Goal: Task Accomplishment & Management: Manage account settings

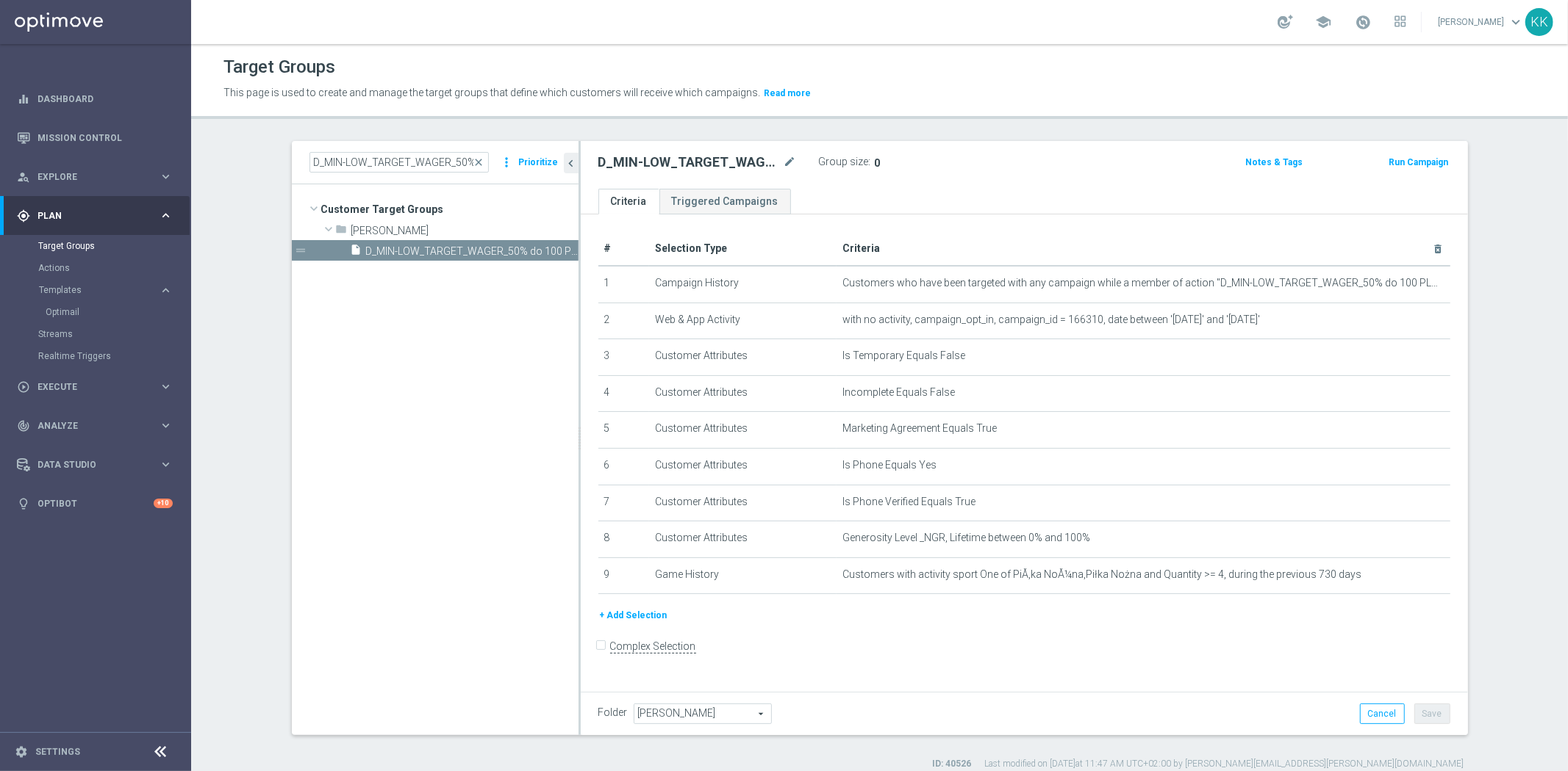
click at [398, 505] on tree-viewport "Customer Target Groups library_add create_new_folder folder" at bounding box center [435, 459] width 286 height 550
drag, startPoint x: 44, startPoint y: 105, endPoint x: 45, endPoint y: 243, distance: 138.0
click at [44, 105] on link "Dashboard" at bounding box center [105, 99] width 135 height 39
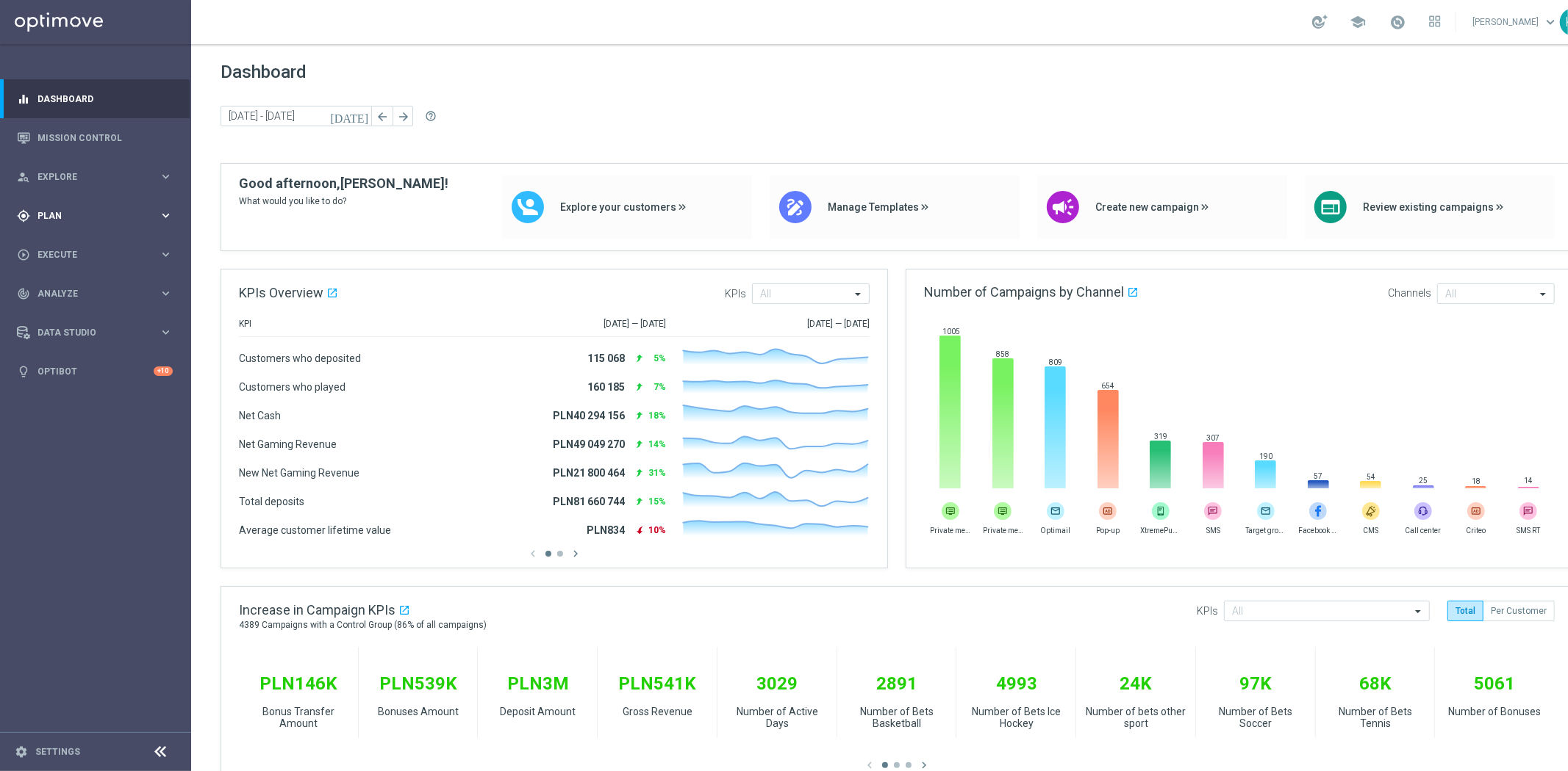
click at [96, 213] on span "Plan" at bounding box center [98, 216] width 121 height 9
click at [95, 236] on div "Target Groups" at bounding box center [114, 246] width 152 height 22
click at [94, 241] on link "Target Groups" at bounding box center [95, 246] width 115 height 12
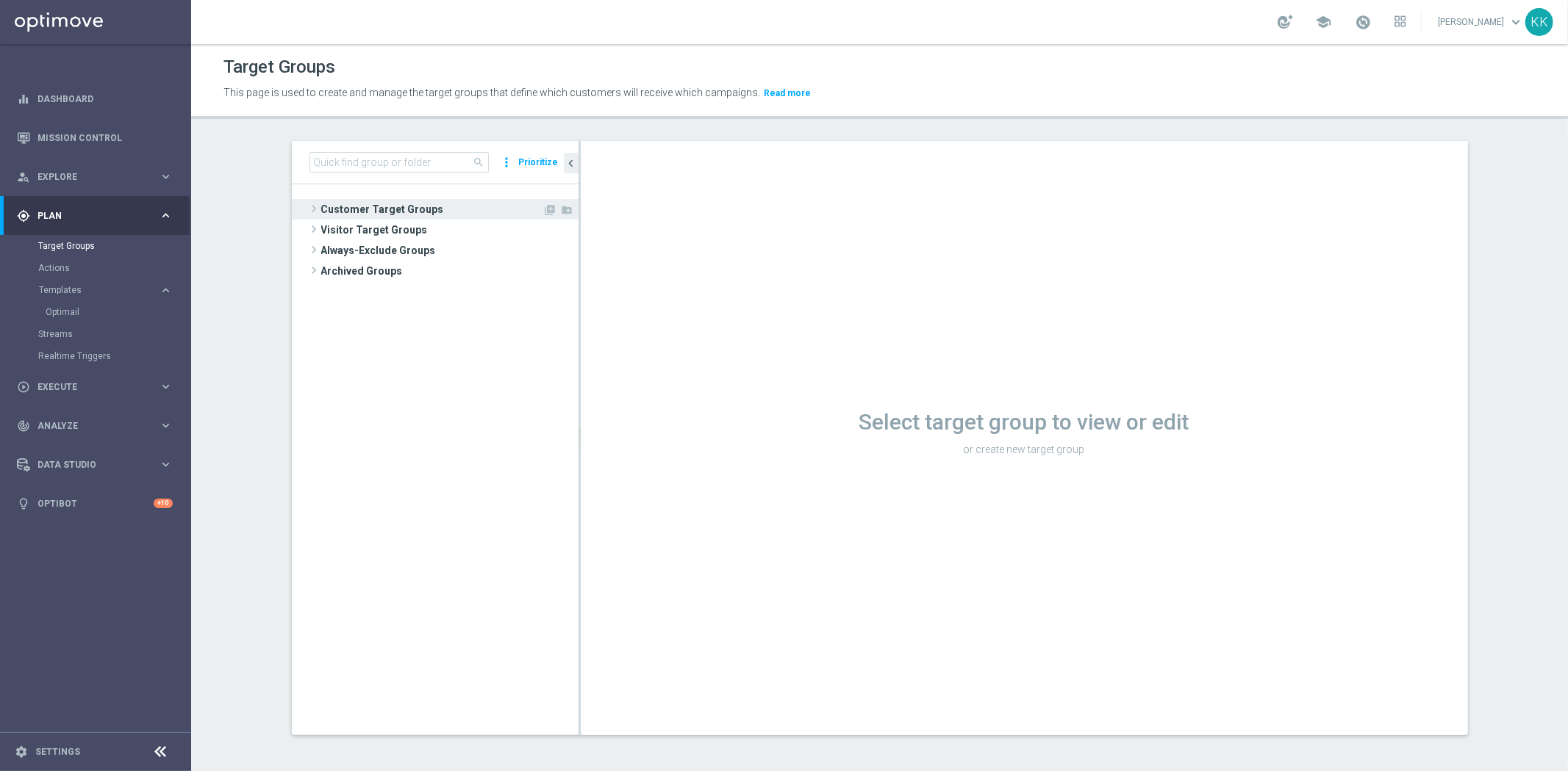
click at [400, 213] on span "Customer Target Groups" at bounding box center [431, 209] width 222 height 21
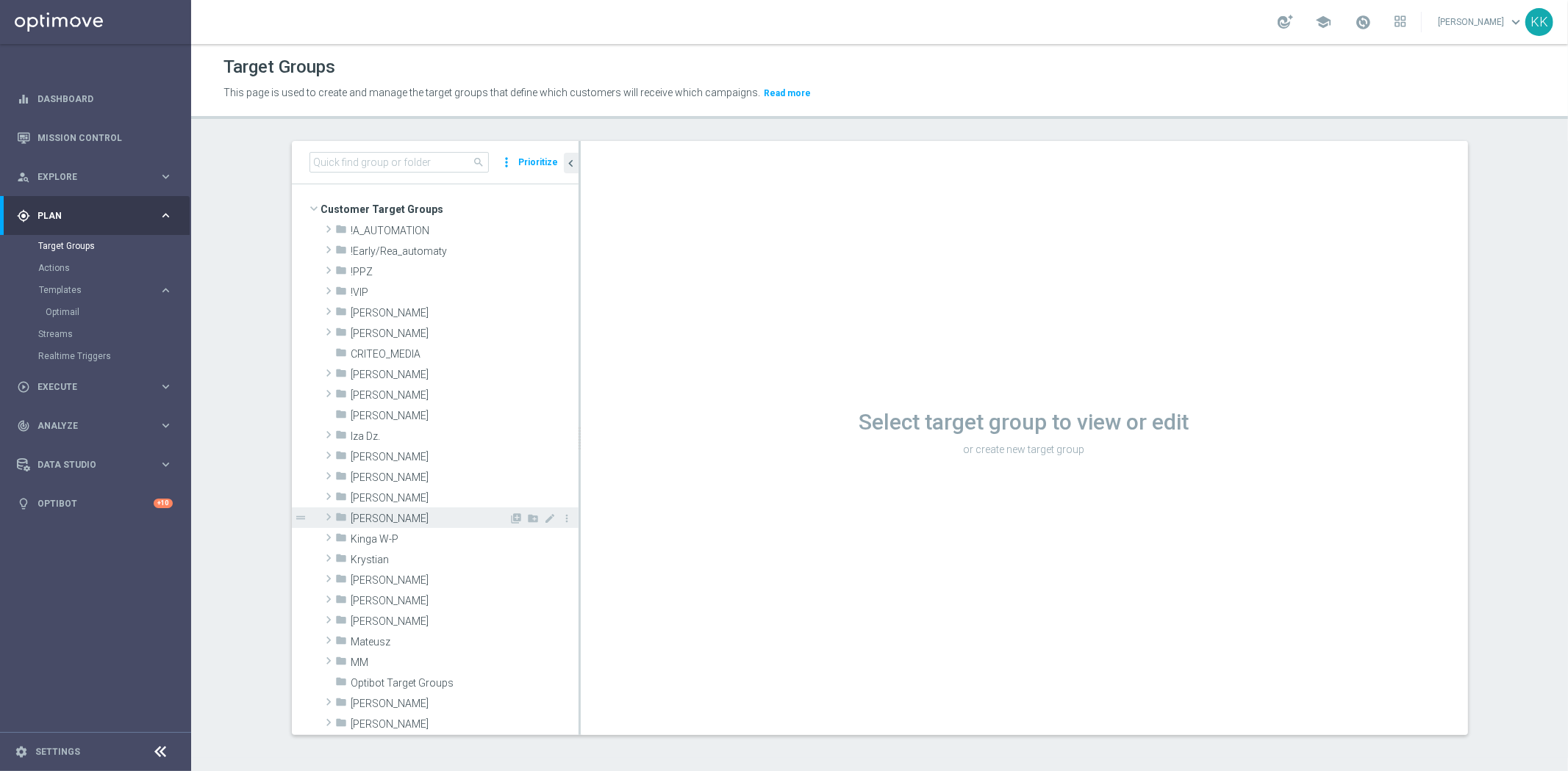
click at [429, 513] on span "[PERSON_NAME]" at bounding box center [430, 519] width 158 height 13
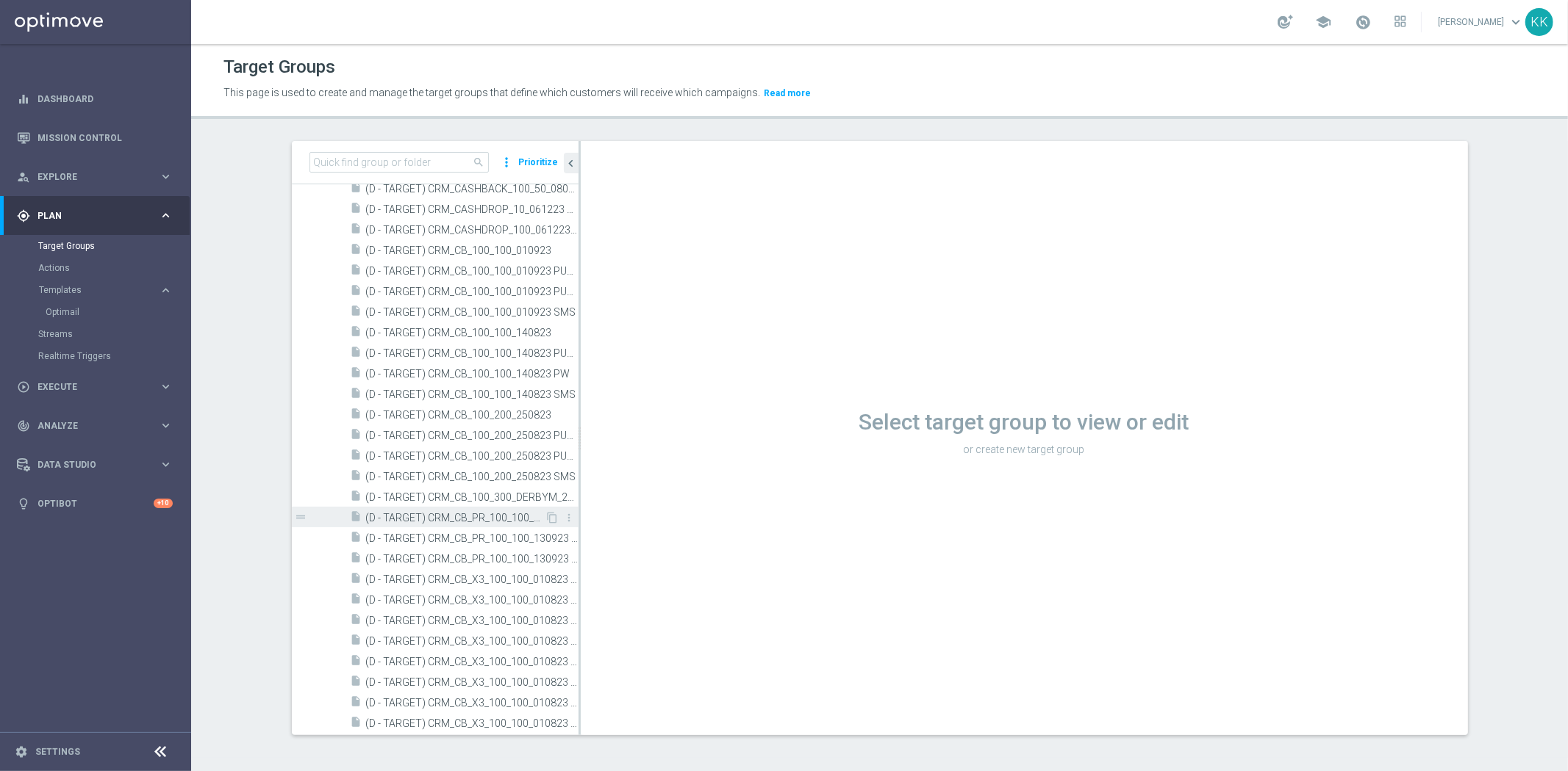
scroll to position [1387, 0]
